Goal: Task Accomplishment & Management: Use online tool/utility

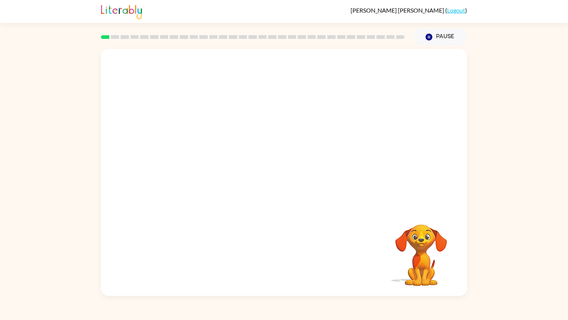
click at [568, 204] on div "Your browser must support playing .mp4 files to use Literably. Please try using…" at bounding box center [284, 170] width 568 height 250
click at [568, 257] on div "[PERSON_NAME] ( Logout ) Pause Pause Your browser must support playing .mp4 fil…" at bounding box center [284, 160] width 568 height 320
click at [185, 167] on video "Your browser must support playing .mp4 files to use Literably. Please try using…" at bounding box center [284, 129] width 366 height 160
click at [186, 167] on video "Your browser must support playing .mp4 files to use Literably. Please try using…" at bounding box center [284, 129] width 366 height 160
click at [405, 78] on video "Your browser must support playing .mp4 files to use Literably. Please try using…" at bounding box center [284, 129] width 366 height 160
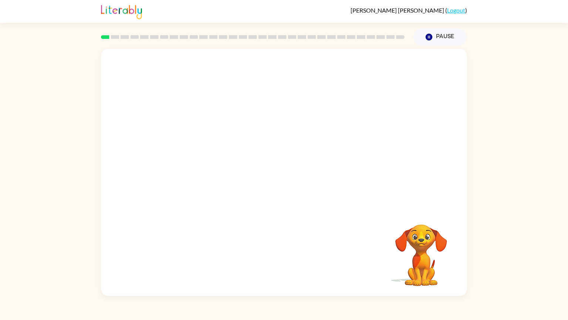
click at [171, 162] on video "Your browser must support playing .mp4 files to use Literably. Please try using…" at bounding box center [284, 129] width 366 height 160
click at [200, 166] on video "Your browser must support playing .mp4 files to use Literably. Please try using…" at bounding box center [284, 129] width 366 height 160
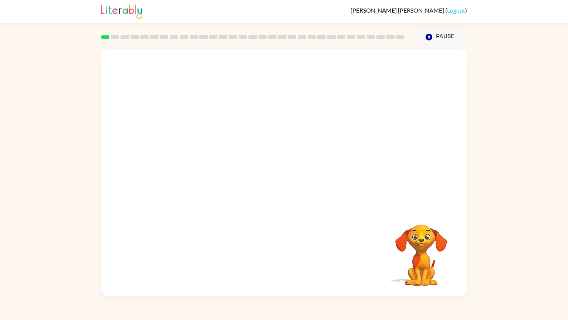
click at [200, 166] on video "Your browser must support playing .mp4 files to use Literably. Please try using…" at bounding box center [284, 129] width 366 height 160
drag, startPoint x: 200, startPoint y: 166, endPoint x: 177, endPoint y: 167, distance: 23.3
click at [177, 167] on video "Your browser must support playing .mp4 files to use Literably. Please try using…" at bounding box center [284, 129] width 366 height 160
click at [181, 169] on video "Your browser must support playing .mp4 files to use Literably. Please try using…" at bounding box center [284, 129] width 366 height 160
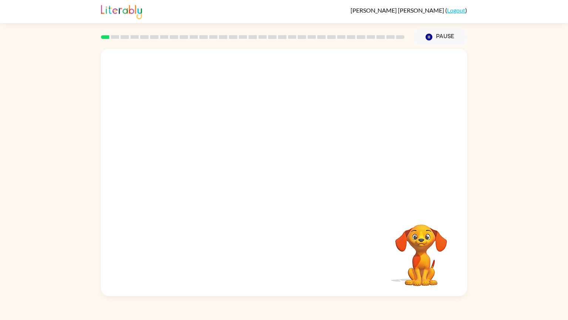
click at [181, 169] on video "Your browser must support playing .mp4 files to use Literably. Please try using…" at bounding box center [284, 129] width 366 height 160
click at [282, 186] on div at bounding box center [283, 175] width 47 height 27
click at [283, 185] on button "button" at bounding box center [283, 175] width 47 height 27
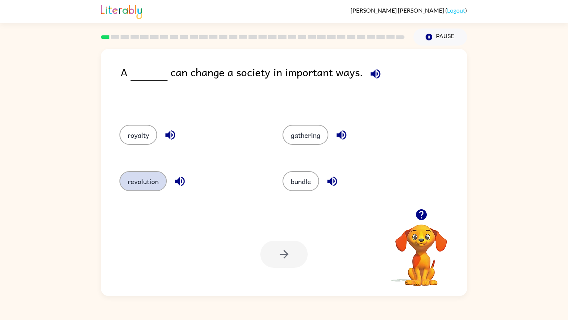
click at [151, 183] on button "revolution" at bounding box center [142, 181] width 47 height 20
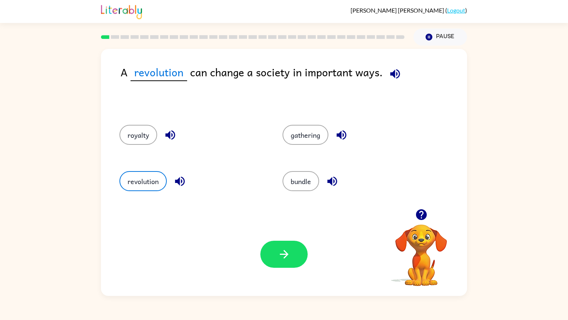
click at [402, 67] on span at bounding box center [394, 72] width 22 height 17
click at [395, 73] on icon "button" at bounding box center [395, 74] width 10 height 10
click at [396, 74] on icon "button" at bounding box center [395, 73] width 13 height 13
click at [398, 78] on icon "button" at bounding box center [395, 73] width 13 height 13
click at [280, 251] on icon "button" at bounding box center [284, 253] width 13 height 13
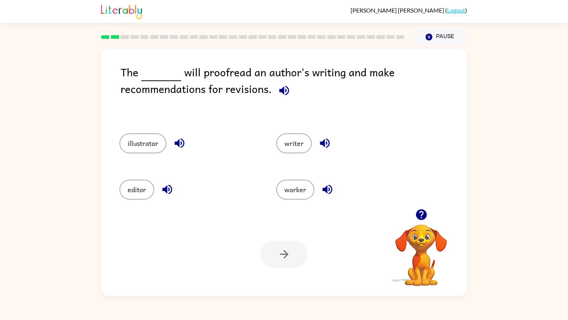
click at [273, 90] on span at bounding box center [283, 88] width 22 height 17
click at [278, 89] on icon "button" at bounding box center [284, 90] width 13 height 13
click at [138, 191] on button "editor" at bounding box center [136, 189] width 35 height 20
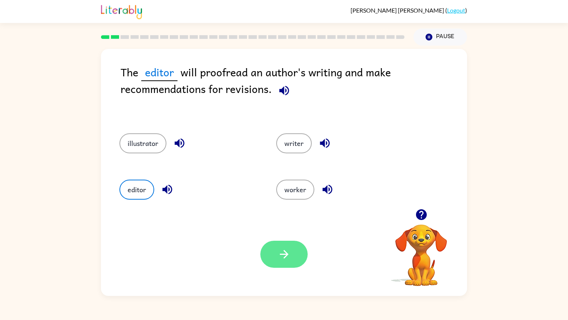
click at [284, 241] on button "button" at bounding box center [283, 253] width 47 height 27
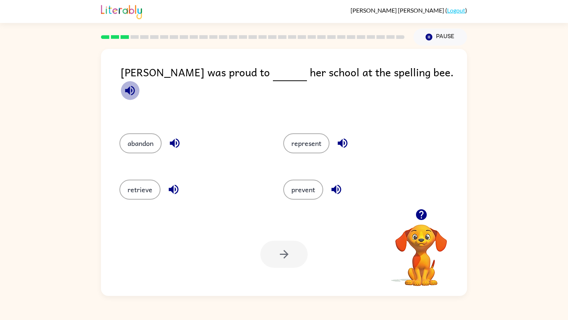
click at [135, 85] on icon "button" at bounding box center [130, 90] width 10 height 10
click at [315, 133] on button "represent" at bounding box center [306, 143] width 46 height 20
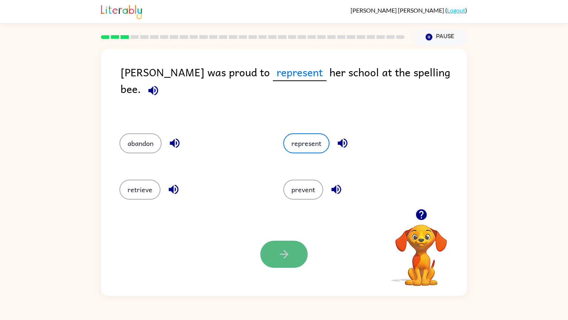
click at [282, 247] on icon "button" at bounding box center [284, 253] width 13 height 13
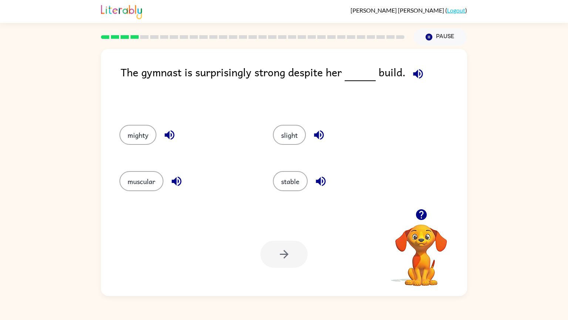
click at [422, 68] on icon "button" at bounding box center [418, 73] width 13 height 13
click at [319, 178] on icon "button" at bounding box center [320, 181] width 13 height 13
click at [320, 132] on icon "button" at bounding box center [318, 134] width 13 height 13
click at [166, 139] on icon "button" at bounding box center [169, 134] width 13 height 13
click at [171, 182] on icon "button" at bounding box center [176, 181] width 13 height 13
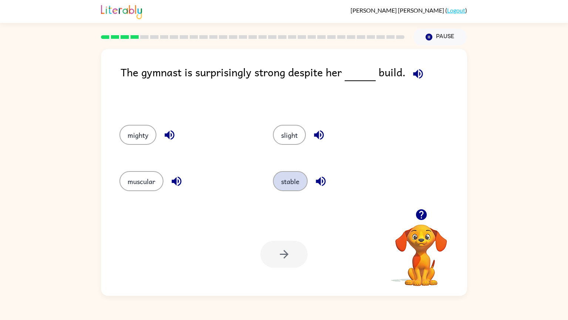
click at [290, 183] on button "stable" at bounding box center [290, 181] width 35 height 20
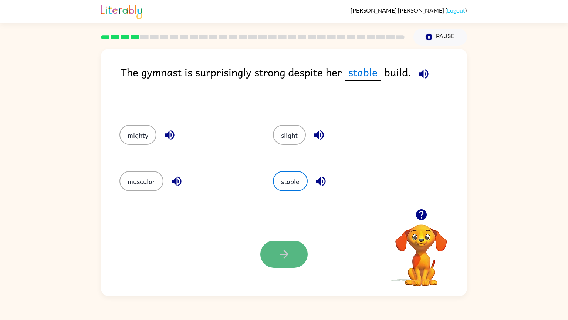
click at [280, 257] on button "button" at bounding box center [283, 253] width 47 height 27
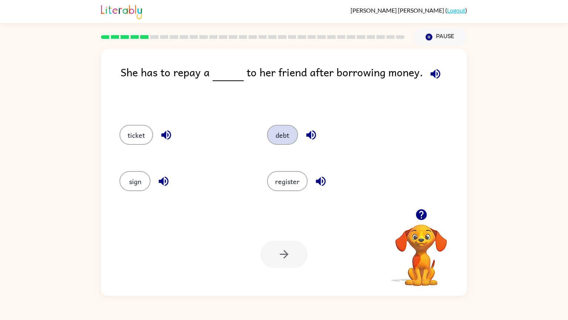
click at [291, 135] on button "debt" at bounding box center [282, 135] width 31 height 20
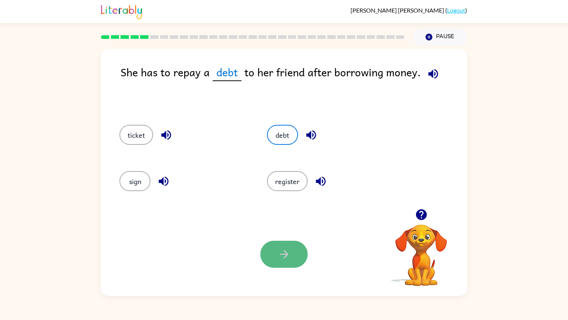
click at [290, 252] on icon "button" at bounding box center [284, 253] width 13 height 13
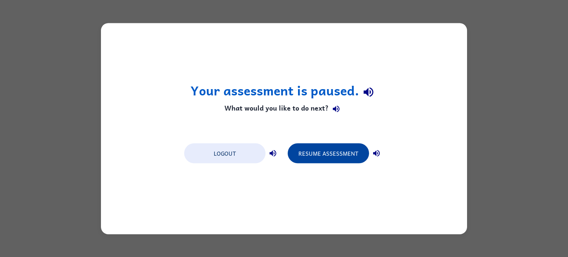
click at [316, 152] on button "Resume Assessment" at bounding box center [328, 153] width 81 height 20
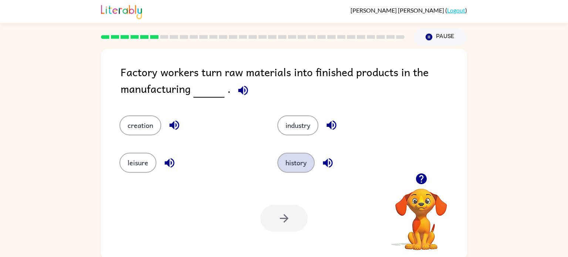
click at [302, 164] on button "history" at bounding box center [295, 163] width 37 height 20
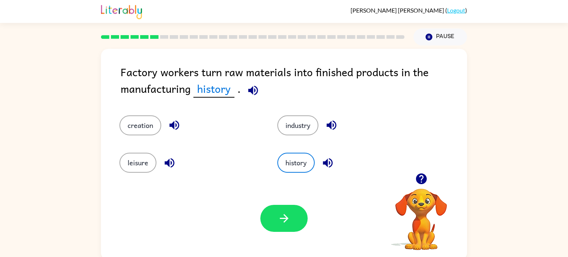
click at [292, 135] on div "industry" at bounding box center [342, 119] width 158 height 37
click at [291, 128] on button "industry" at bounding box center [297, 125] width 41 height 20
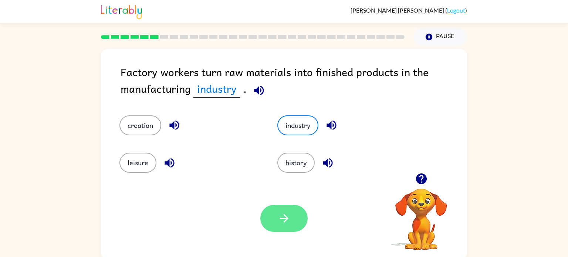
click at [295, 222] on button "button" at bounding box center [283, 218] width 47 height 27
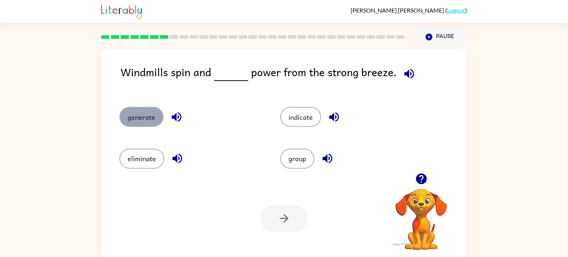
click at [150, 117] on button "generate" at bounding box center [141, 117] width 44 height 20
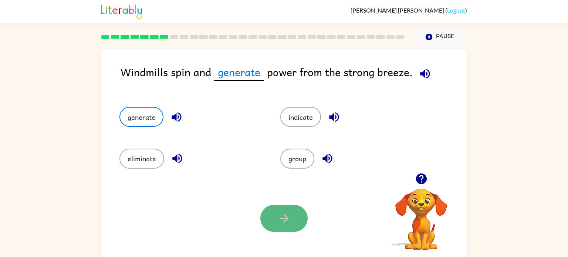
click at [265, 216] on button "button" at bounding box center [283, 218] width 47 height 27
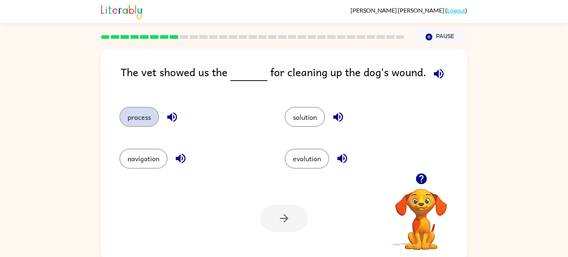
click at [136, 121] on button "process" at bounding box center [139, 117] width 40 height 20
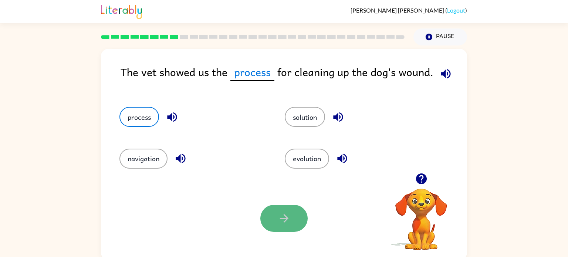
click at [271, 220] on button "button" at bounding box center [283, 218] width 47 height 27
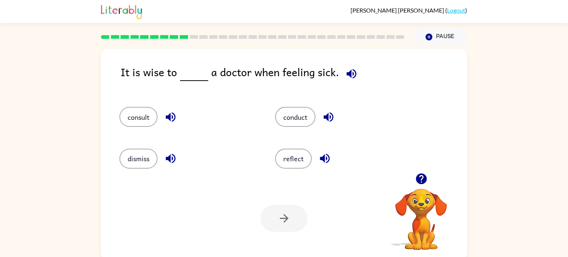
click at [169, 121] on icon "button" at bounding box center [170, 117] width 13 height 13
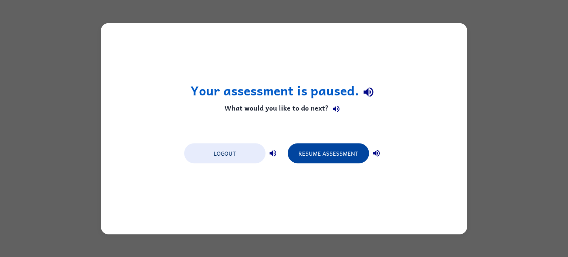
click at [311, 156] on button "Resume Assessment" at bounding box center [328, 153] width 81 height 20
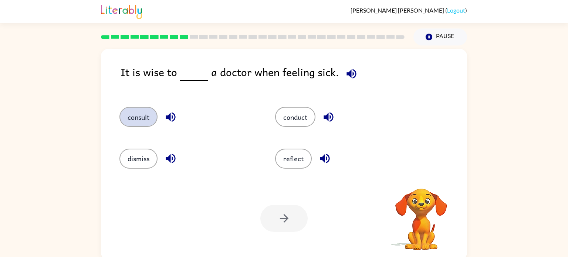
click at [148, 115] on button "consult" at bounding box center [138, 117] width 38 height 20
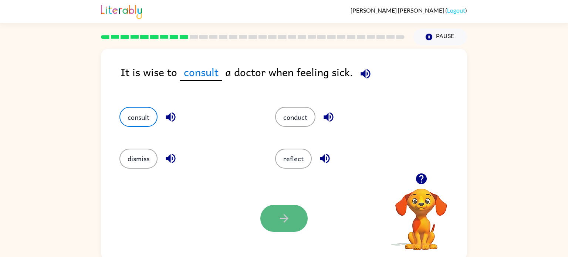
click at [294, 227] on button "button" at bounding box center [283, 218] width 47 height 27
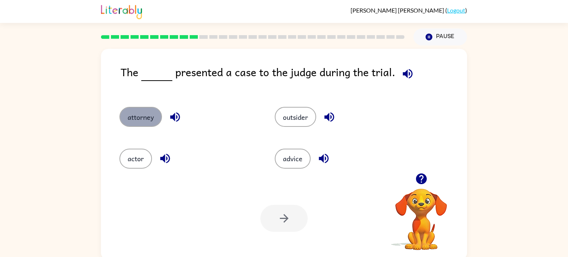
click at [136, 116] on button "attorney" at bounding box center [140, 117] width 43 height 20
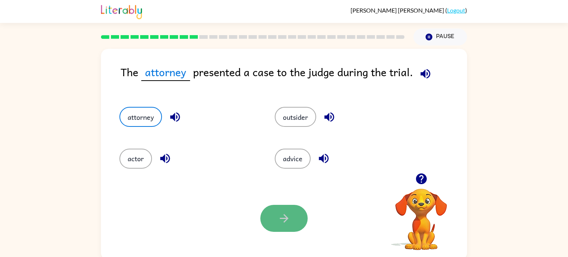
click at [293, 219] on button "button" at bounding box center [283, 218] width 47 height 27
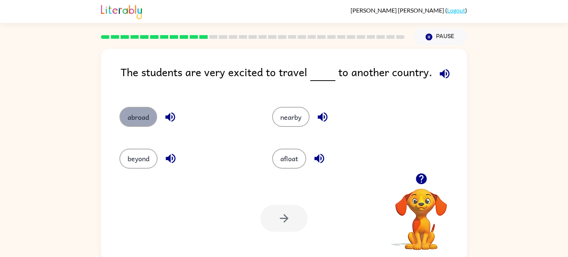
click at [143, 115] on button "abroad" at bounding box center [138, 117] width 38 height 20
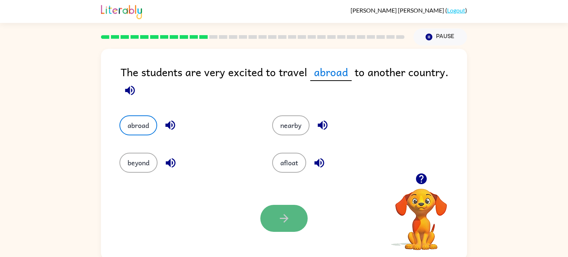
click at [281, 214] on icon "button" at bounding box center [284, 218] width 13 height 13
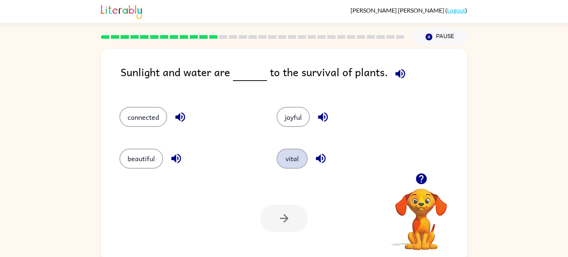
click at [294, 164] on button "vital" at bounding box center [292, 159] width 31 height 20
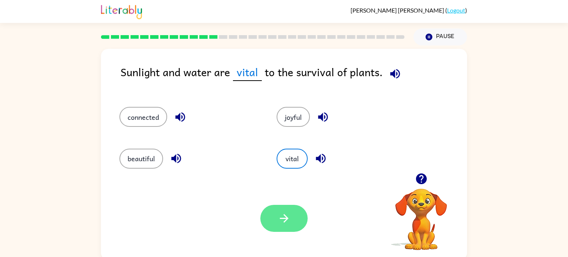
click at [285, 221] on icon "button" at bounding box center [284, 218] width 9 height 9
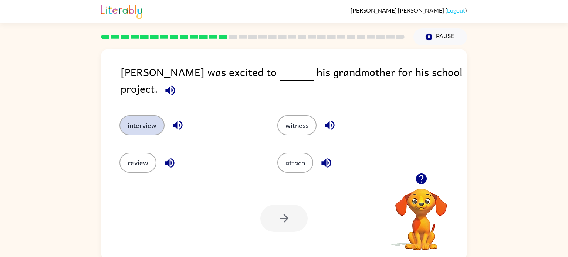
click at [159, 115] on button "interview" at bounding box center [141, 125] width 45 height 20
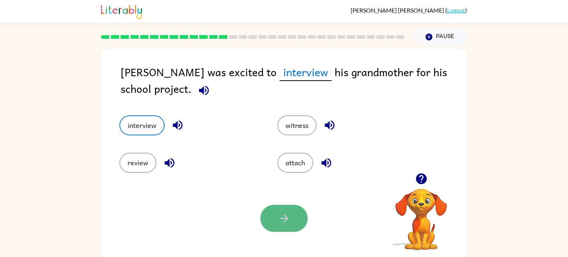
click at [272, 225] on button "button" at bounding box center [283, 218] width 47 height 27
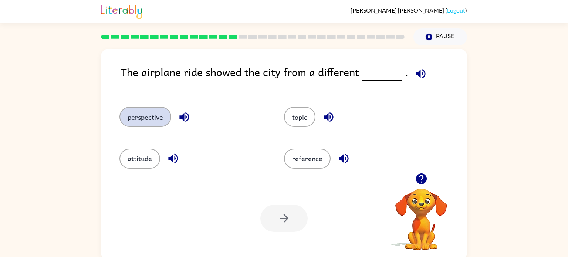
click at [145, 117] on button "perspective" at bounding box center [145, 117] width 52 height 20
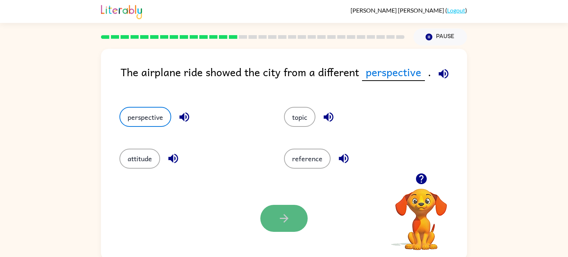
click at [276, 219] on button "button" at bounding box center [283, 218] width 47 height 27
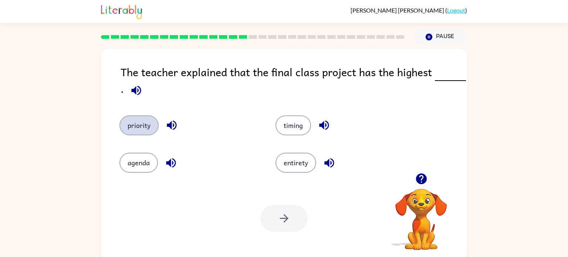
click at [150, 131] on button "priority" at bounding box center [138, 125] width 39 height 20
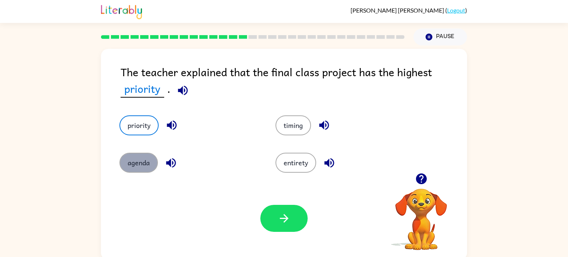
click at [132, 165] on button "agenda" at bounding box center [138, 163] width 38 height 20
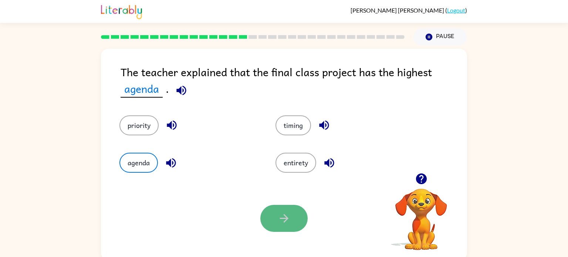
click at [286, 221] on icon "button" at bounding box center [284, 218] width 13 height 13
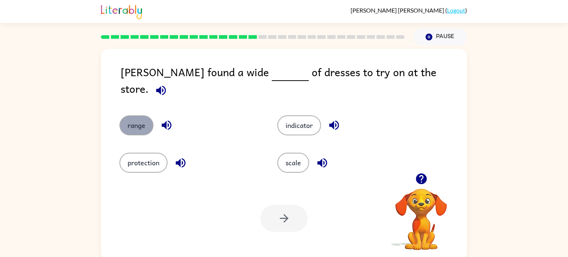
click at [129, 115] on button "range" at bounding box center [136, 125] width 34 height 20
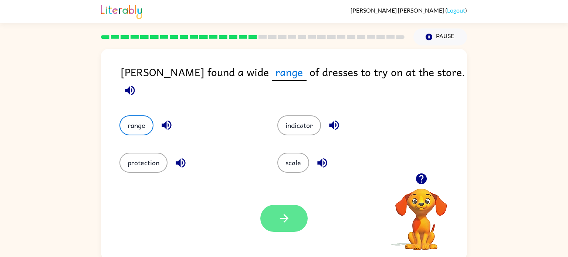
click at [273, 214] on button "button" at bounding box center [283, 218] width 47 height 27
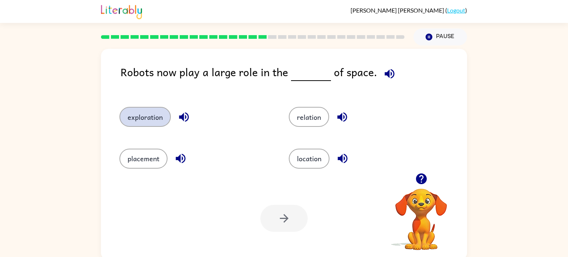
click at [158, 122] on button "exploration" at bounding box center [144, 117] width 51 height 20
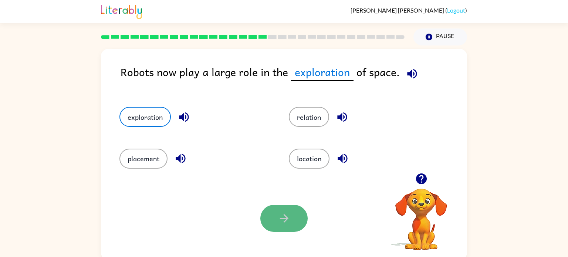
click at [276, 222] on button "button" at bounding box center [283, 218] width 47 height 27
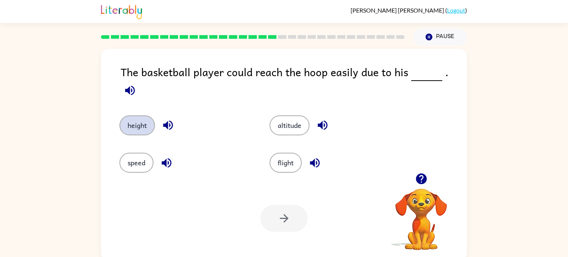
click at [143, 115] on button "height" at bounding box center [137, 125] width 36 height 20
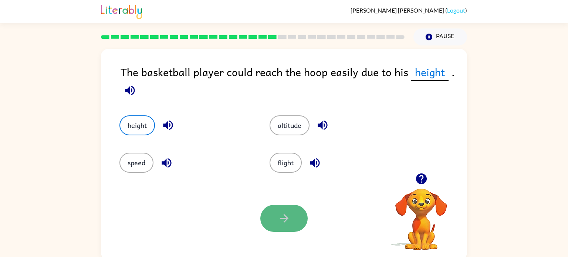
click at [284, 217] on icon "button" at bounding box center [284, 218] width 13 height 13
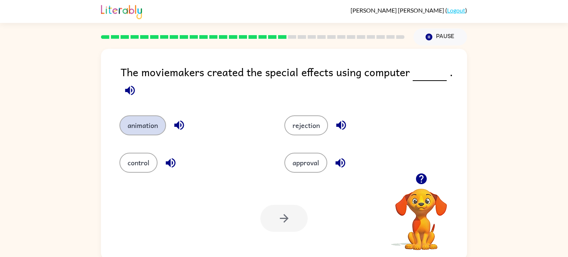
click at [147, 129] on button "animation" at bounding box center [142, 125] width 47 height 20
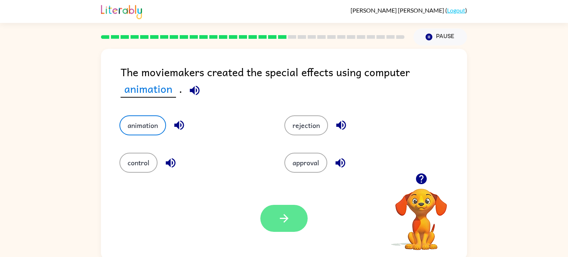
click at [287, 223] on icon "button" at bounding box center [284, 218] width 13 height 13
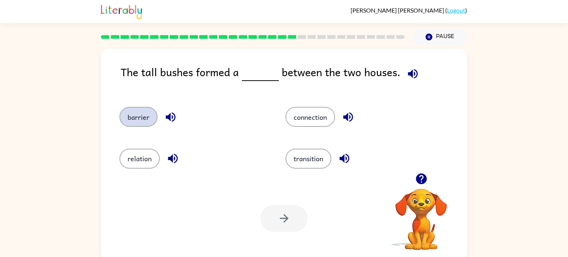
click at [124, 121] on button "barrier" at bounding box center [138, 117] width 38 height 20
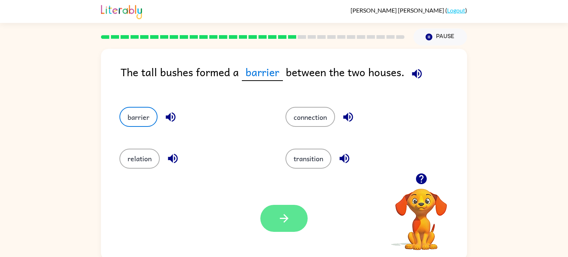
click at [289, 220] on icon "button" at bounding box center [284, 218] width 13 height 13
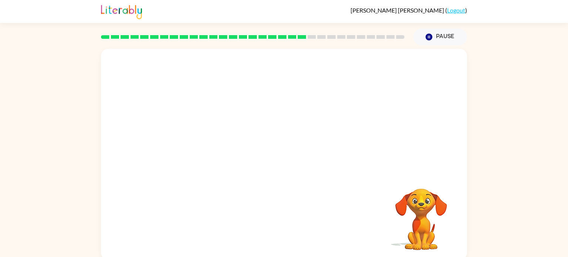
click at [288, 216] on div "Your browser must support playing .mp4 files to use Literably. Please try using…" at bounding box center [284, 154] width 366 height 211
click at [287, 216] on div "Your browser must support playing .mp4 files to use Literably. Please try using…" at bounding box center [284, 154] width 366 height 211
click at [226, 158] on video "Your browser must support playing .mp4 files to use Literably. Please try using…" at bounding box center [284, 111] width 366 height 124
click at [217, 149] on video "Your browser must support playing .mp4 files to use Literably. Please try using…" at bounding box center [284, 111] width 366 height 124
click at [209, 159] on div at bounding box center [284, 154] width 366 height 211
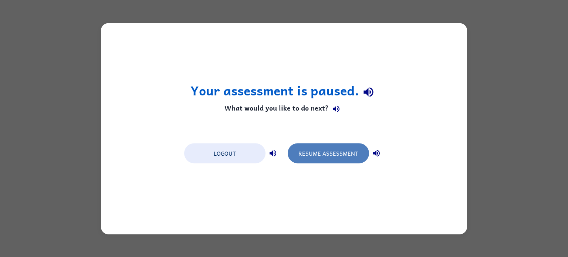
click at [325, 152] on button "Resume Assessment" at bounding box center [328, 153] width 81 height 20
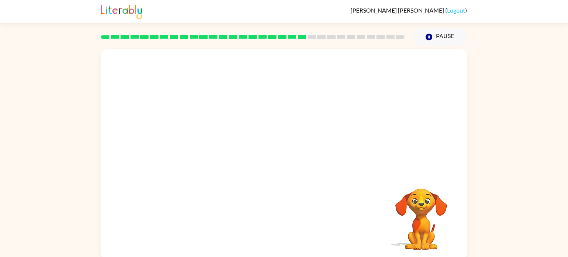
click at [302, 143] on div at bounding box center [284, 111] width 366 height 124
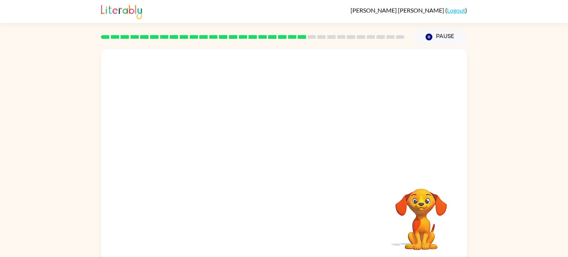
click at [302, 143] on div at bounding box center [284, 111] width 366 height 124
click at [328, 139] on video "Your browser must support playing .mp4 files to use Literably. Please try using…" at bounding box center [284, 111] width 366 height 124
click at [299, 150] on button "button" at bounding box center [283, 158] width 47 height 27
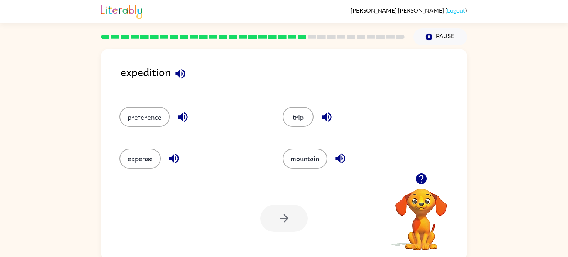
click at [287, 108] on div "trip" at bounding box center [356, 117] width 146 height 20
click at [298, 116] on button "trip" at bounding box center [298, 117] width 31 height 20
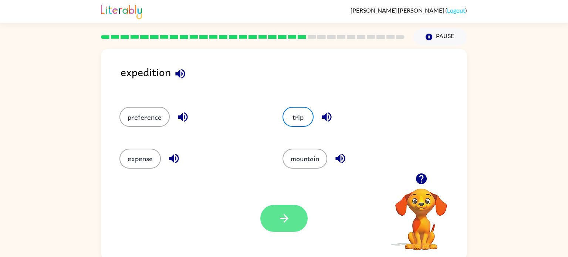
click at [289, 230] on button "button" at bounding box center [283, 218] width 47 height 27
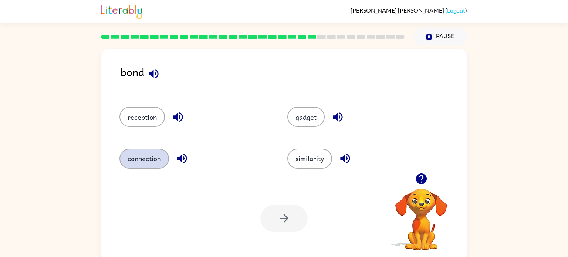
click at [159, 157] on button "connection" at bounding box center [144, 159] width 50 height 20
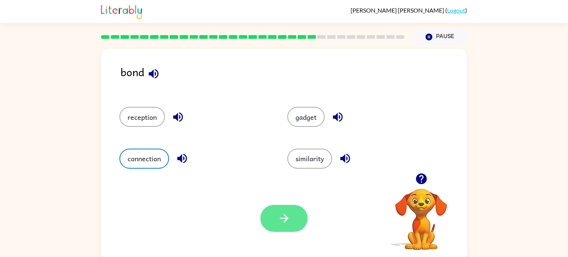
click at [278, 221] on icon "button" at bounding box center [284, 218] width 13 height 13
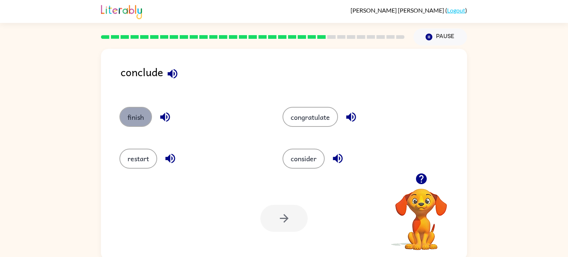
click at [135, 112] on button "finish" at bounding box center [135, 117] width 33 height 20
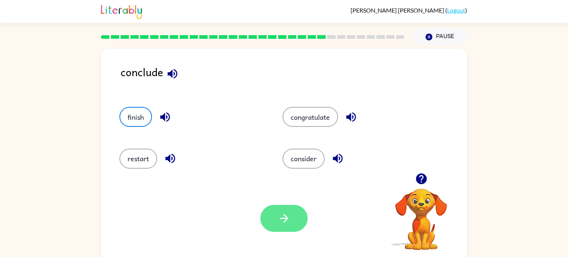
click at [281, 215] on icon "button" at bounding box center [284, 218] width 13 height 13
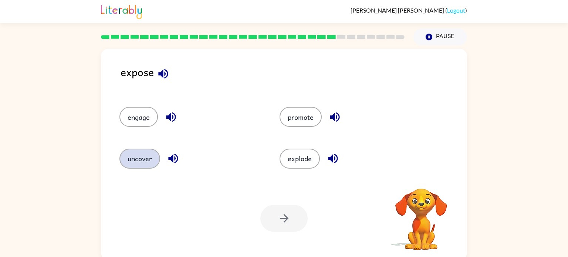
click at [133, 159] on button "uncover" at bounding box center [139, 159] width 41 height 20
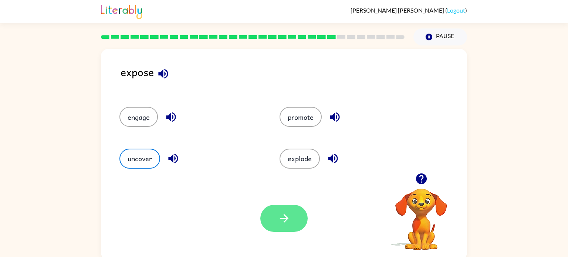
click at [291, 219] on button "button" at bounding box center [283, 218] width 47 height 27
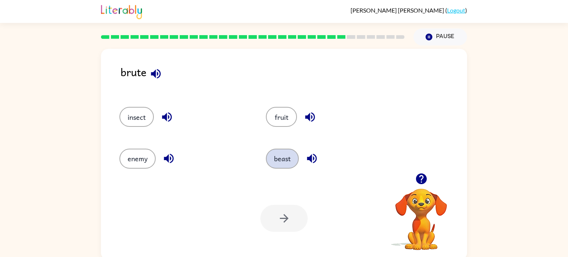
click at [281, 160] on button "beast" at bounding box center [282, 159] width 33 height 20
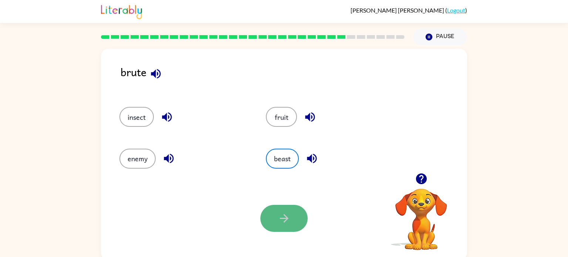
click at [299, 220] on button "button" at bounding box center [283, 218] width 47 height 27
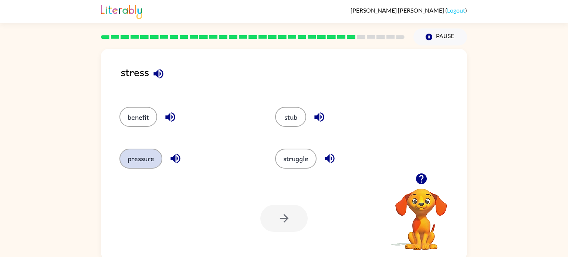
click at [137, 151] on button "pressure" at bounding box center [140, 159] width 43 height 20
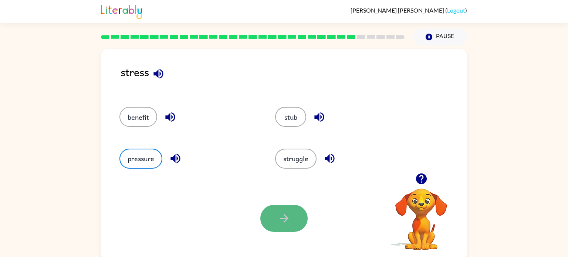
click at [282, 224] on icon "button" at bounding box center [284, 218] width 13 height 13
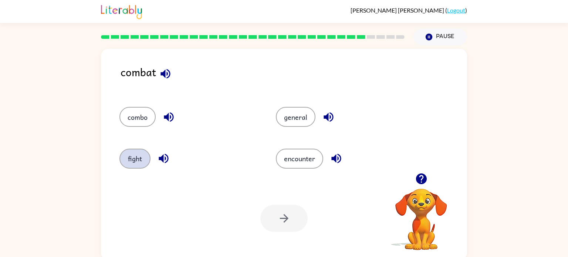
click at [129, 163] on button "fight" at bounding box center [134, 159] width 31 height 20
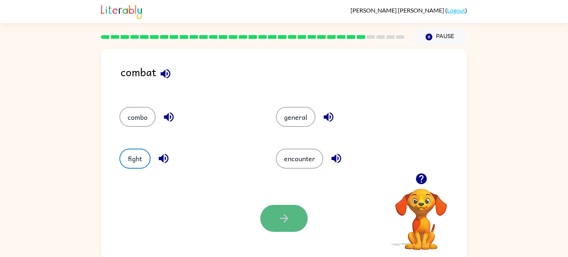
click at [299, 219] on button "button" at bounding box center [283, 218] width 47 height 27
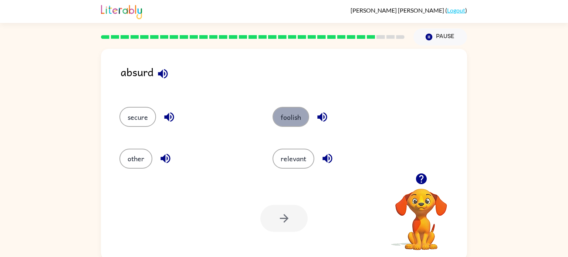
click at [284, 120] on button "foolish" at bounding box center [291, 117] width 37 height 20
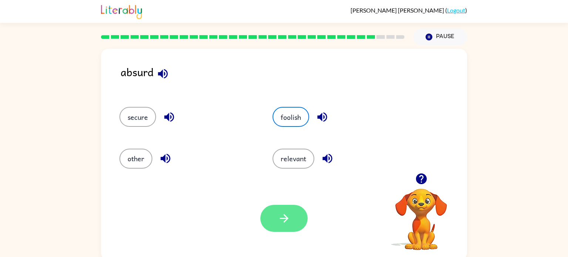
click at [283, 224] on icon "button" at bounding box center [284, 218] width 13 height 13
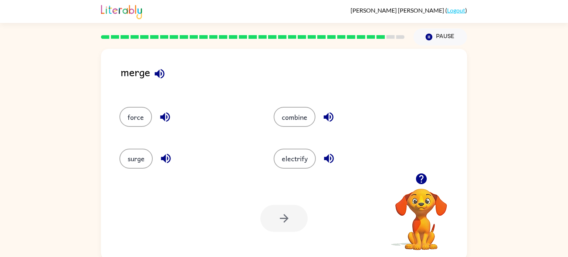
click at [295, 128] on div "combine" at bounding box center [337, 113] width 154 height 41
click at [282, 101] on div "combine" at bounding box center [337, 113] width 154 height 41
click at [287, 114] on button "combine" at bounding box center [295, 117] width 42 height 20
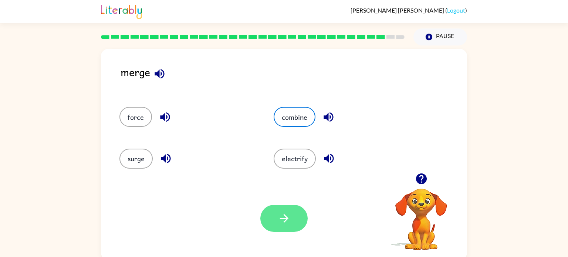
click at [293, 220] on button "button" at bounding box center [283, 218] width 47 height 27
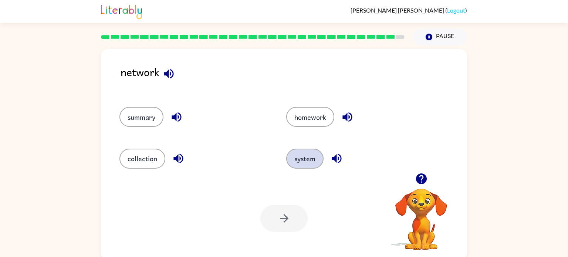
click at [307, 159] on button "system" at bounding box center [304, 159] width 37 height 20
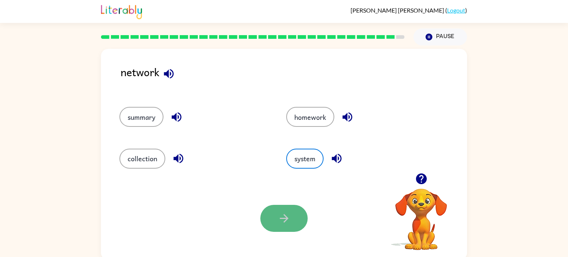
click at [287, 220] on icon "button" at bounding box center [284, 218] width 13 height 13
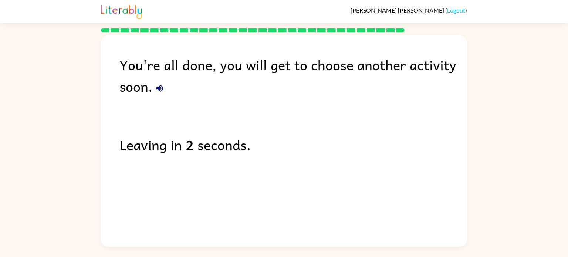
click at [241, 140] on div "Leaving in 2 seconds." at bounding box center [293, 144] width 348 height 21
click at [258, 132] on div "You're all done, you will get to choose another activity soon. Leaving in 2 sec…" at bounding box center [284, 139] width 366 height 207
